Goal: Task Accomplishment & Management: Use online tool/utility

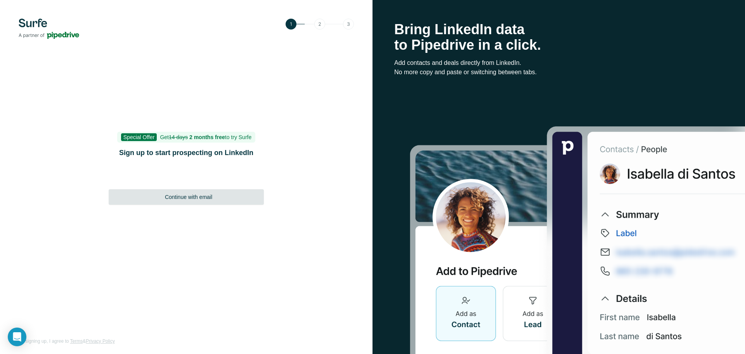
click at [186, 196] on span "Continue with email" at bounding box center [188, 197] width 47 height 8
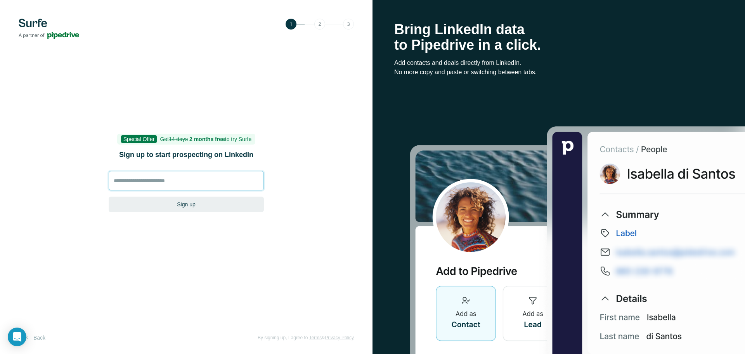
click at [189, 176] on input at bounding box center [186, 180] width 155 height 19
click at [151, 177] on input at bounding box center [186, 180] width 155 height 19
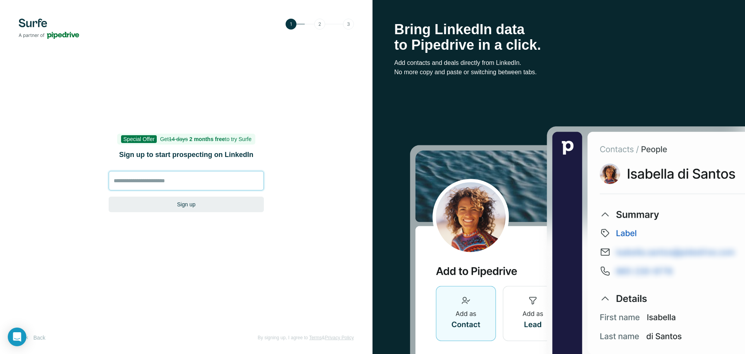
click at [151, 177] on input at bounding box center [186, 180] width 155 height 19
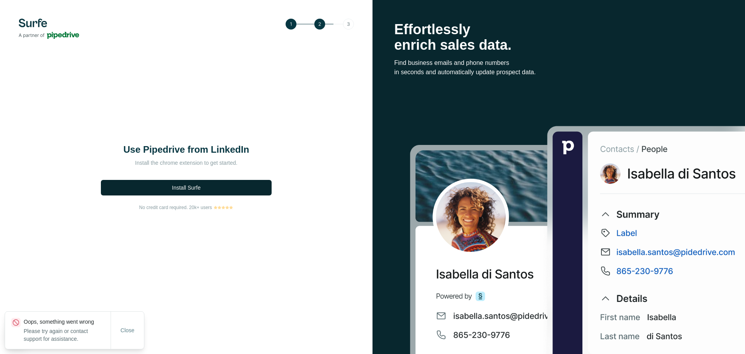
click at [226, 191] on button "Install Surfe" at bounding box center [186, 188] width 171 height 16
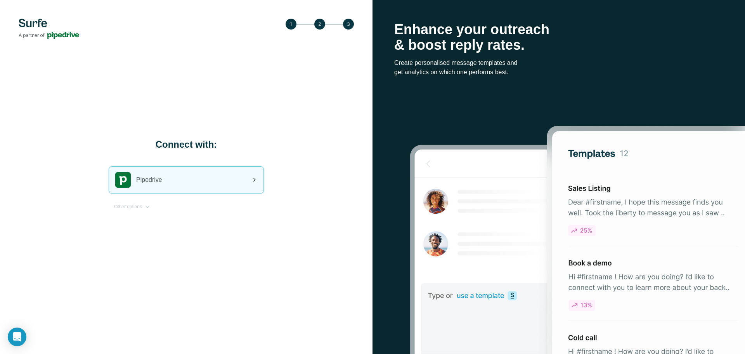
click at [167, 172] on div "Pipedrive" at bounding box center [186, 180] width 155 height 26
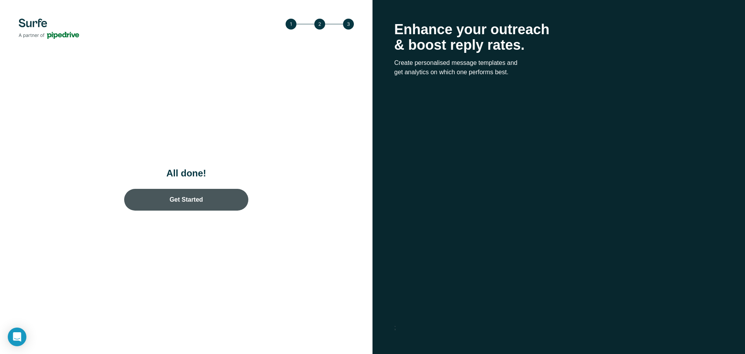
click at [208, 189] on div "All done! Get Started" at bounding box center [186, 177] width 373 height 354
click at [195, 194] on link "Get Started" at bounding box center [186, 200] width 124 height 22
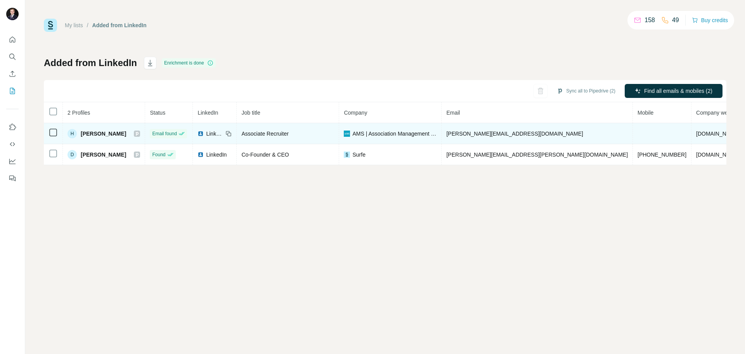
click at [101, 135] on span "Hillary Price" at bounding box center [103, 134] width 45 height 8
click at [48, 130] on td at bounding box center [53, 133] width 19 height 21
click at [483, 135] on span "hillary.price@ams-nw.com" at bounding box center [514, 133] width 137 height 6
